Goal: Navigation & Orientation: Find specific page/section

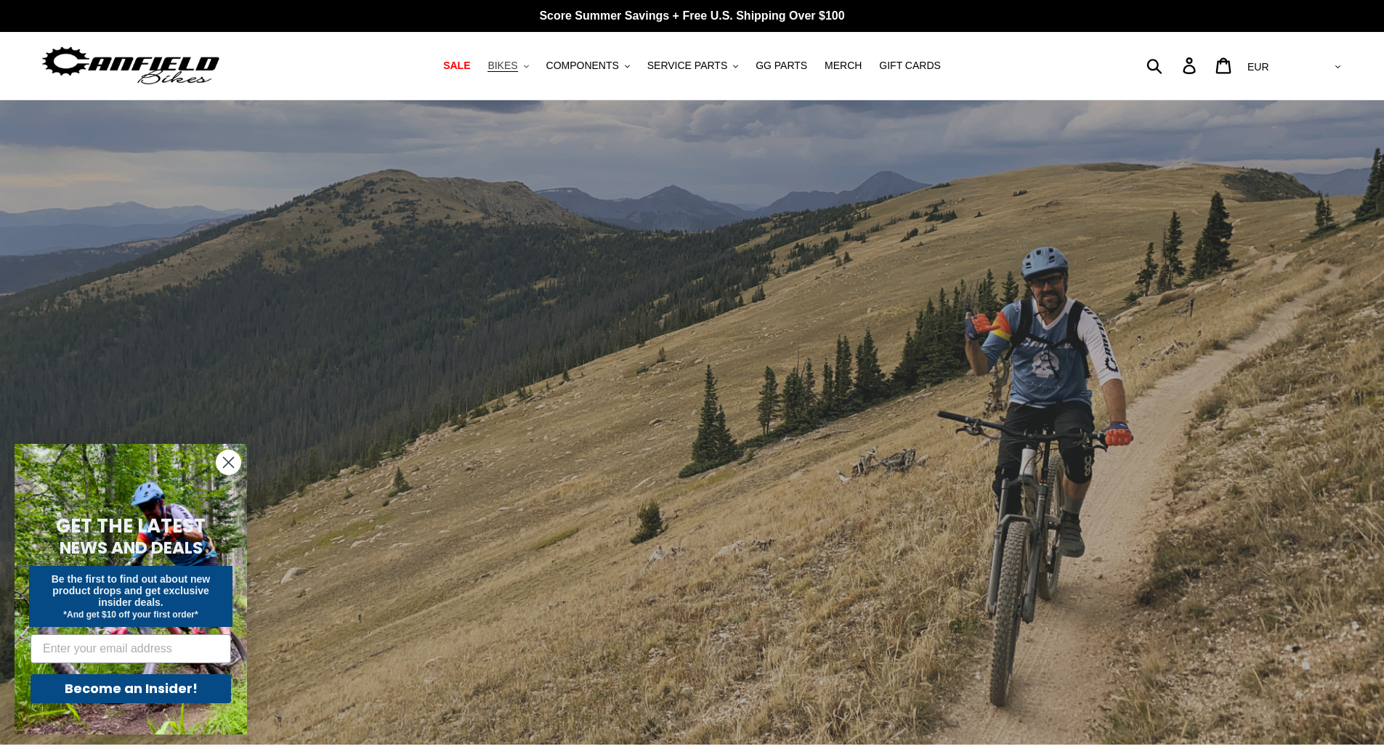
click at [517, 70] on span "BIKES" at bounding box center [503, 66] width 30 height 12
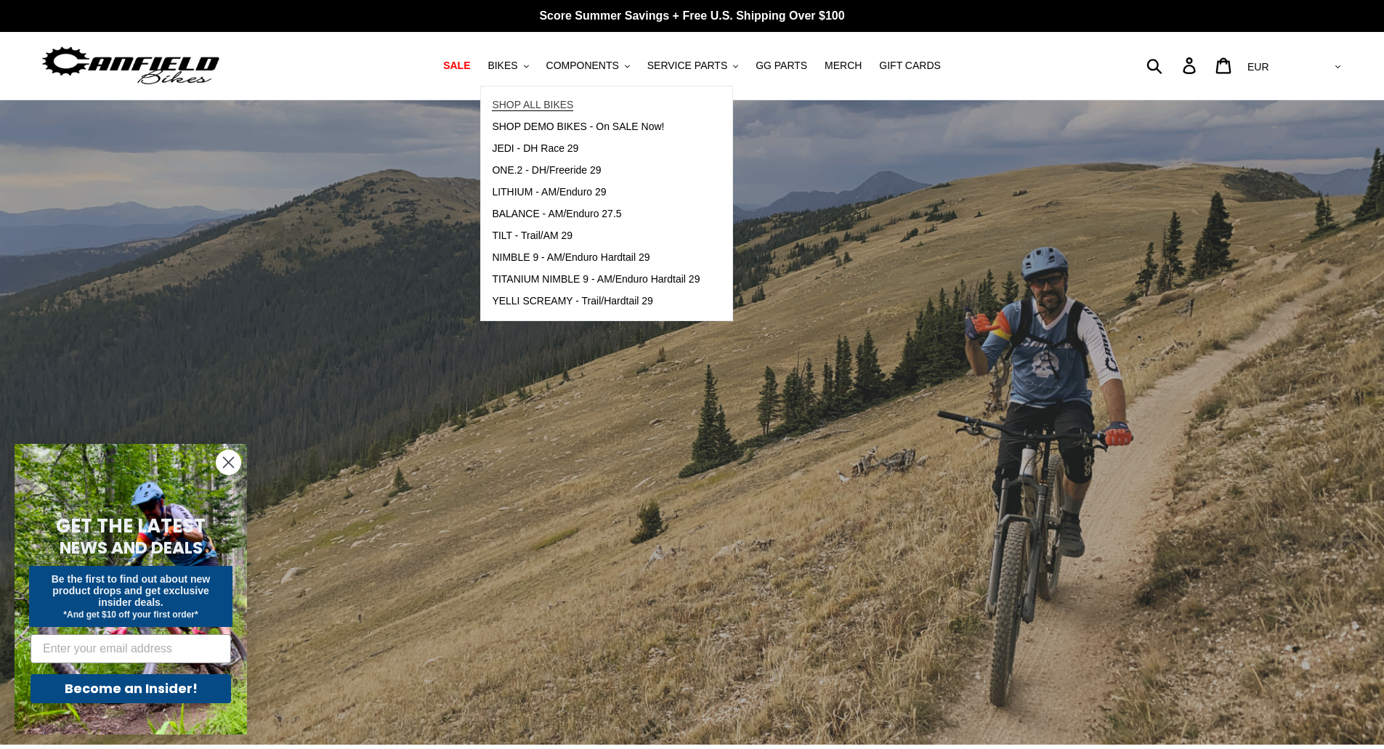
click at [549, 103] on span "SHOP ALL BIKES" at bounding box center [532, 105] width 81 height 12
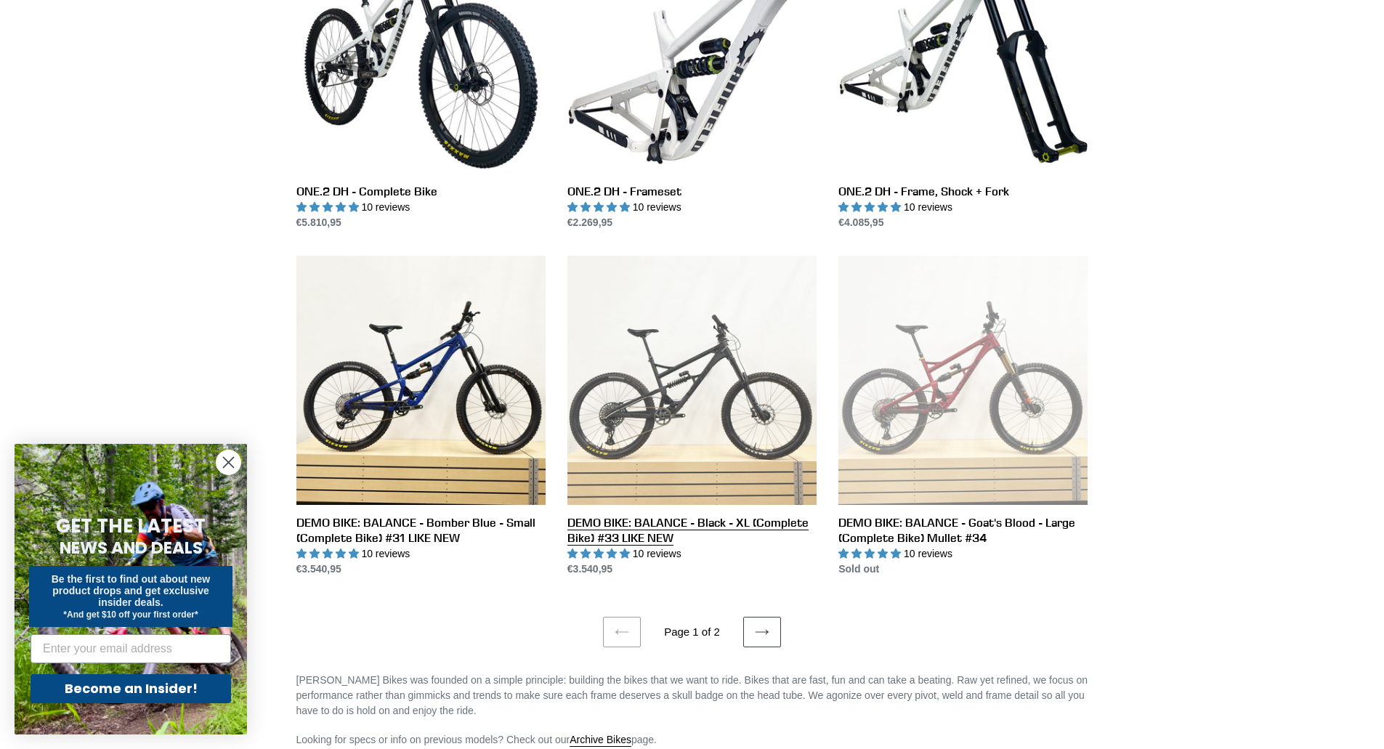
scroll to position [2470, 0]
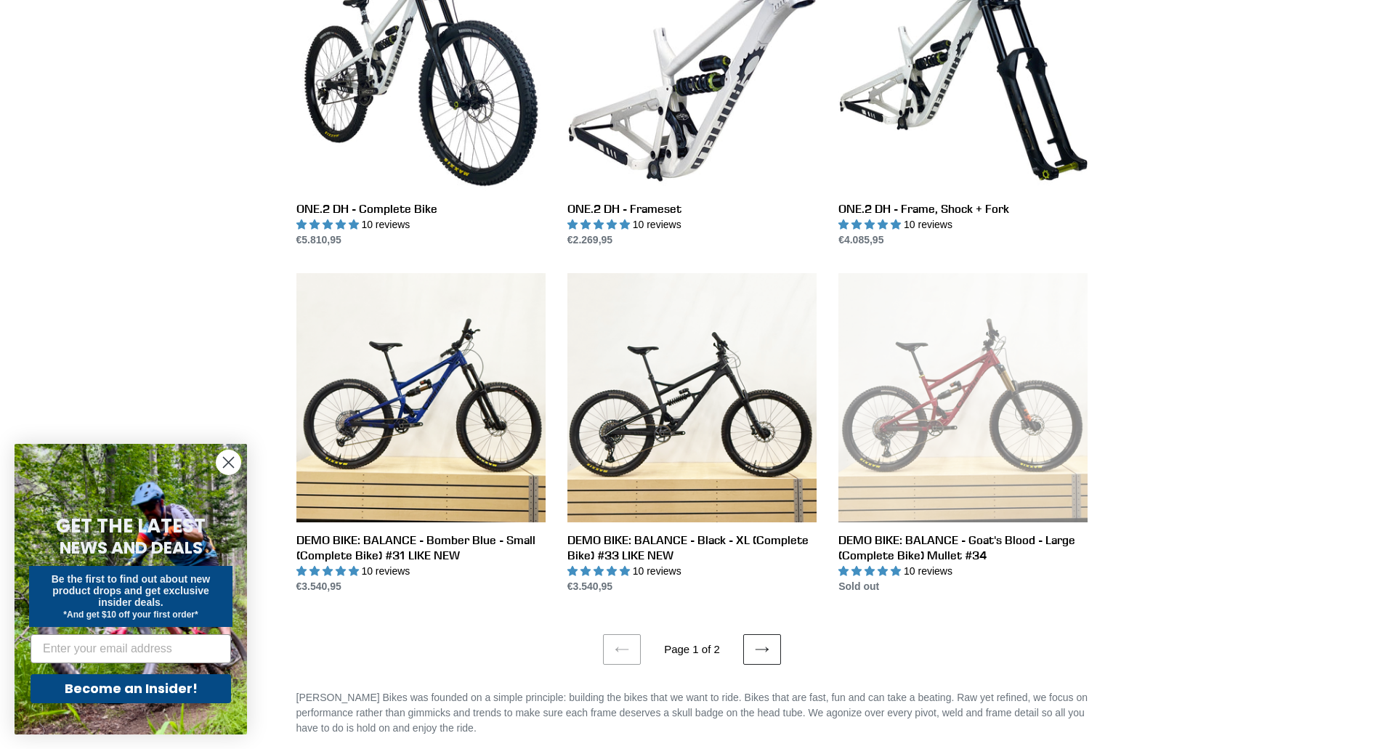
click at [768, 642] on icon at bounding box center [762, 649] width 15 height 15
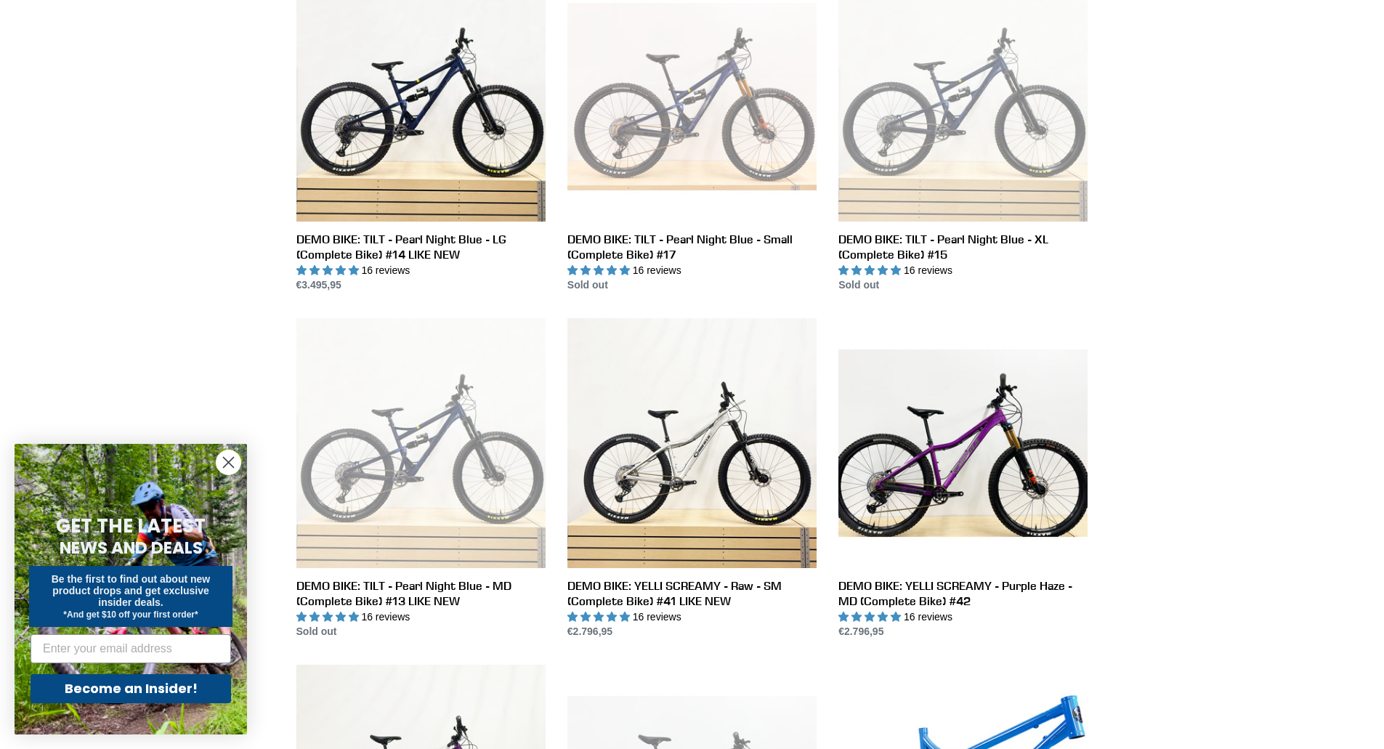
scroll to position [1235, 0]
